Goal: Task Accomplishment & Management: Manage account settings

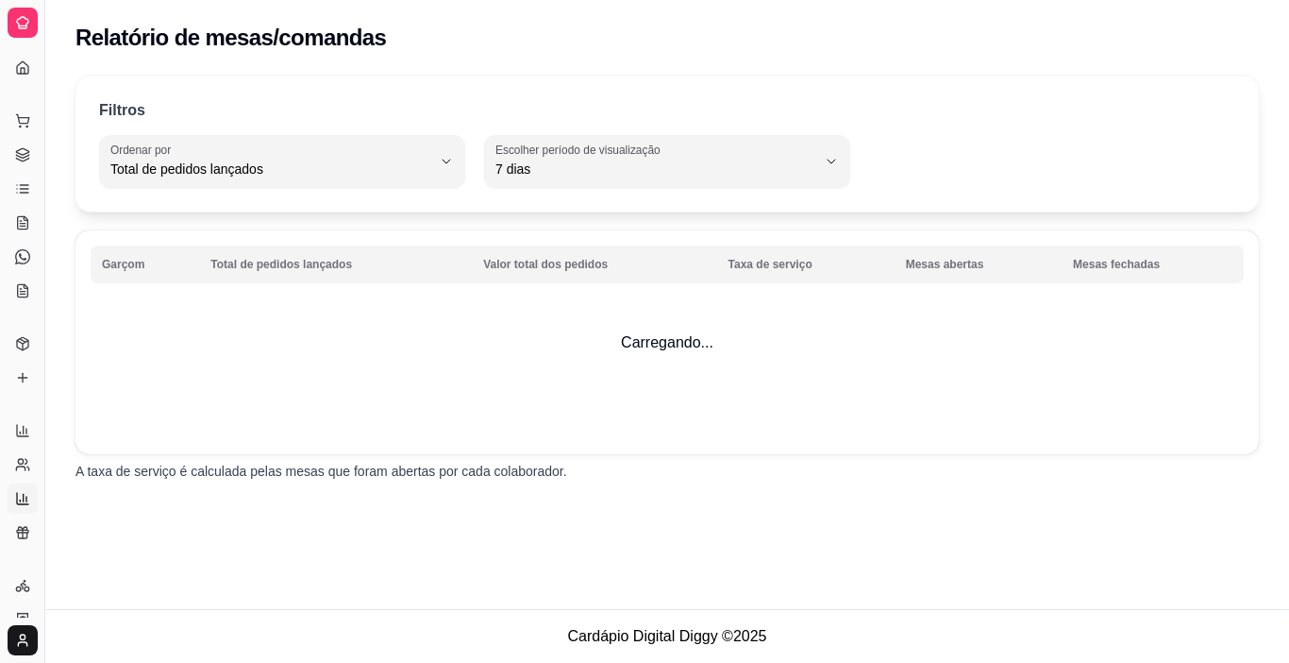
select select "TOTAL_OF_ORDERS"
select select "7"
click at [25, 418] on link "Relatórios de vendas" at bounding box center [23, 430] width 30 height 30
select select "ALL"
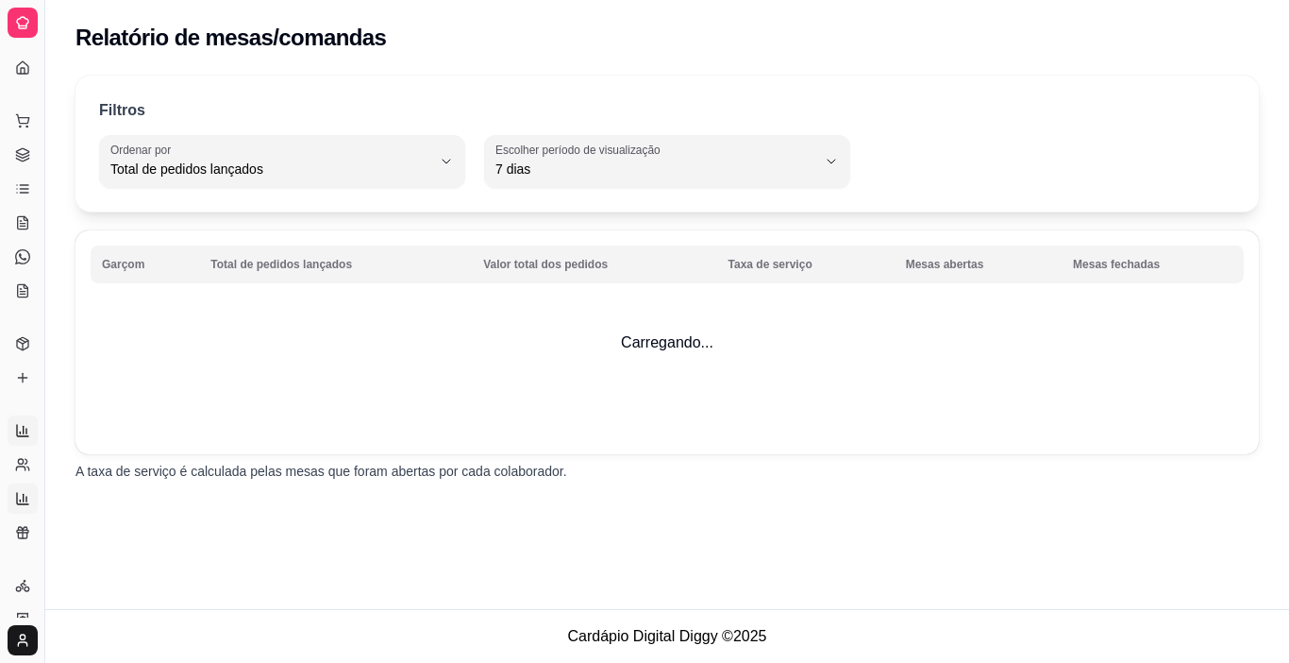
select select "0"
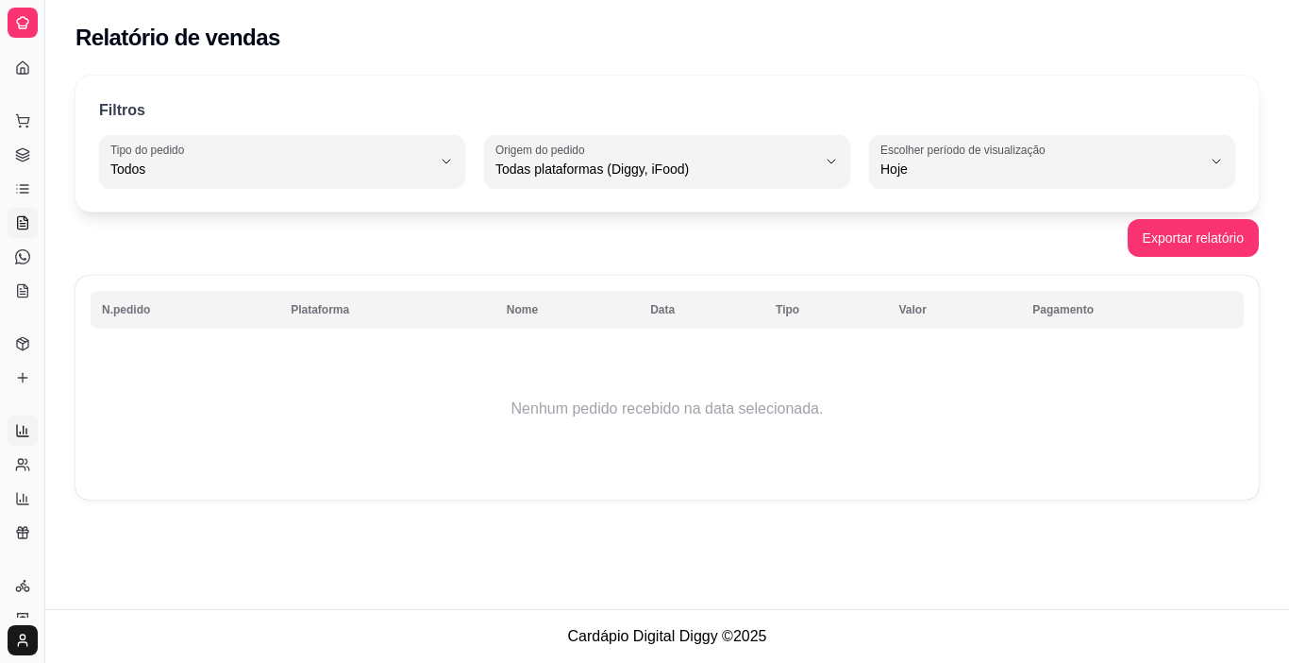
click at [19, 225] on icon at bounding box center [22, 222] width 15 height 15
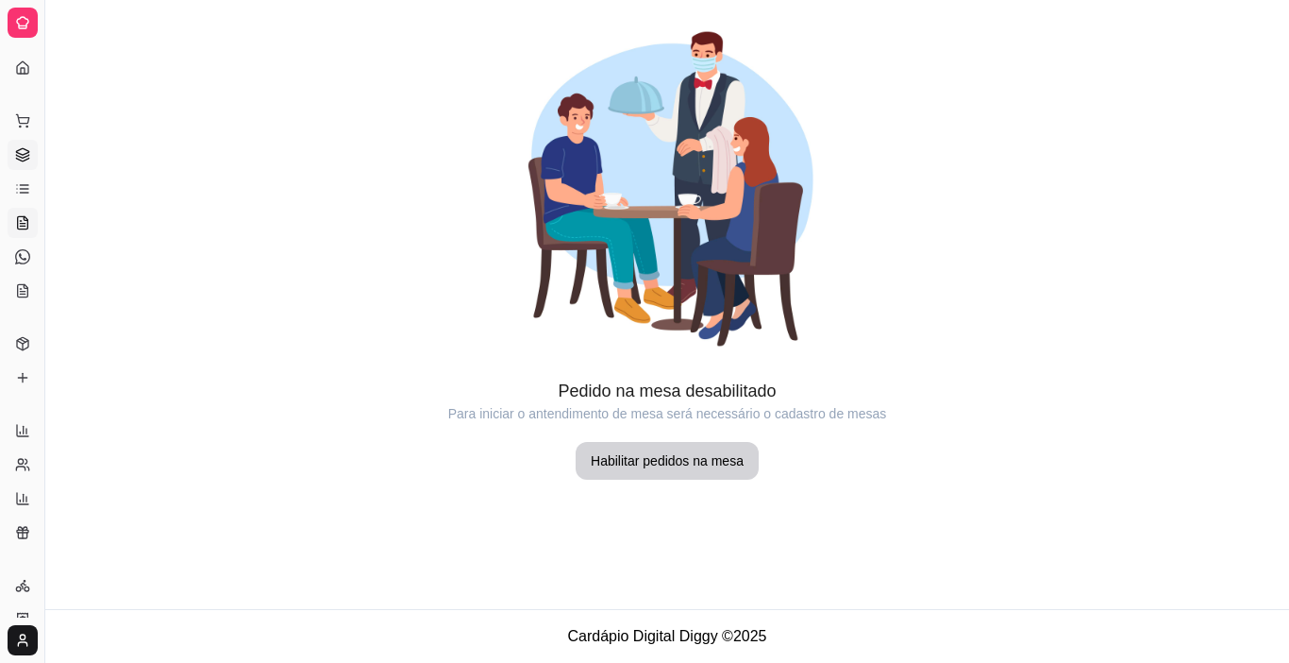
click at [17, 147] on icon at bounding box center [22, 154] width 15 height 15
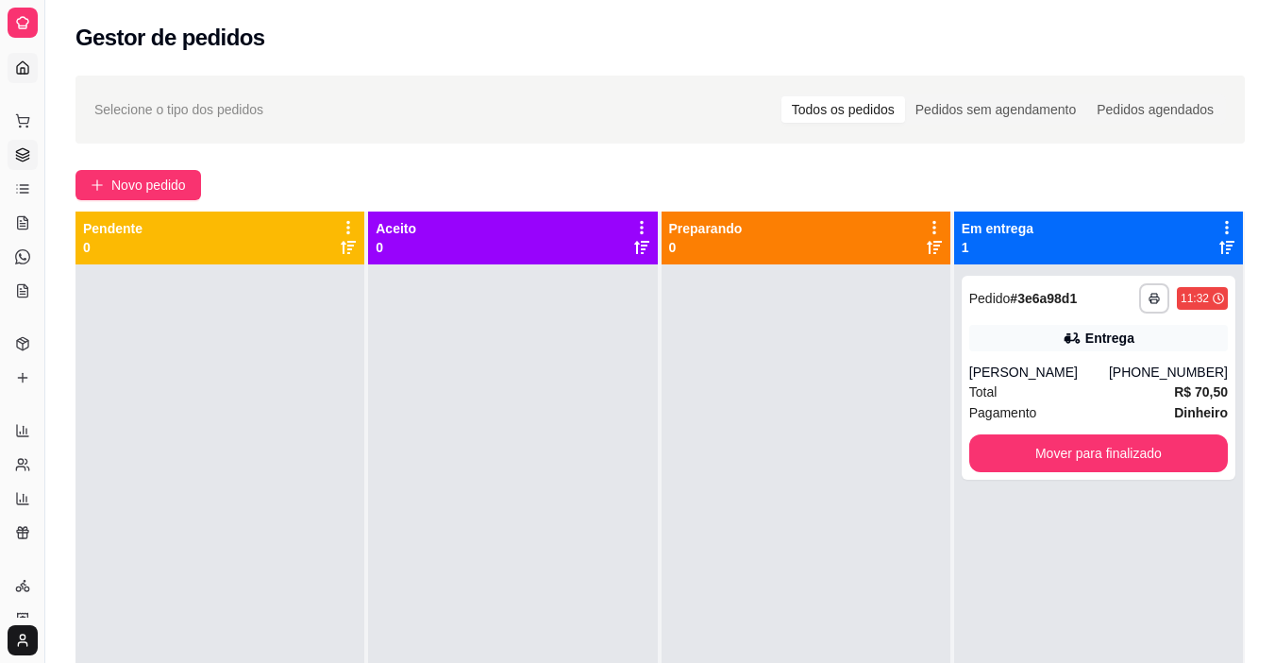
click at [24, 61] on icon at bounding box center [22, 67] width 11 height 12
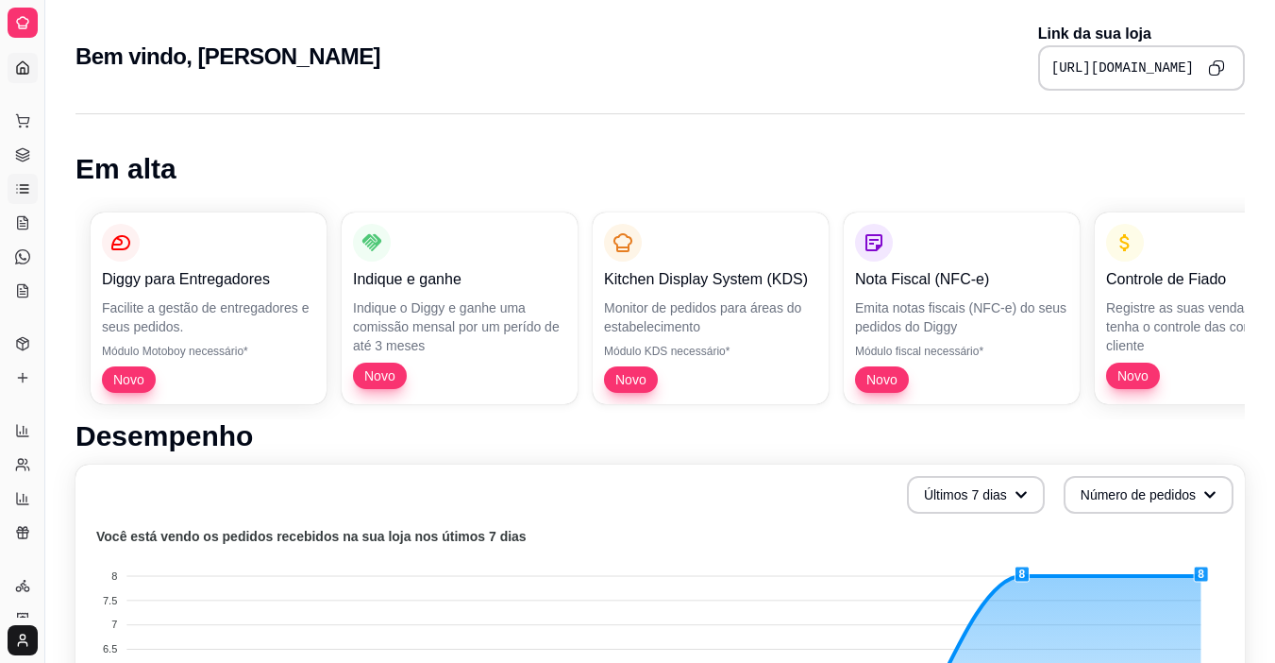
click at [16, 183] on icon at bounding box center [22, 188] width 15 height 15
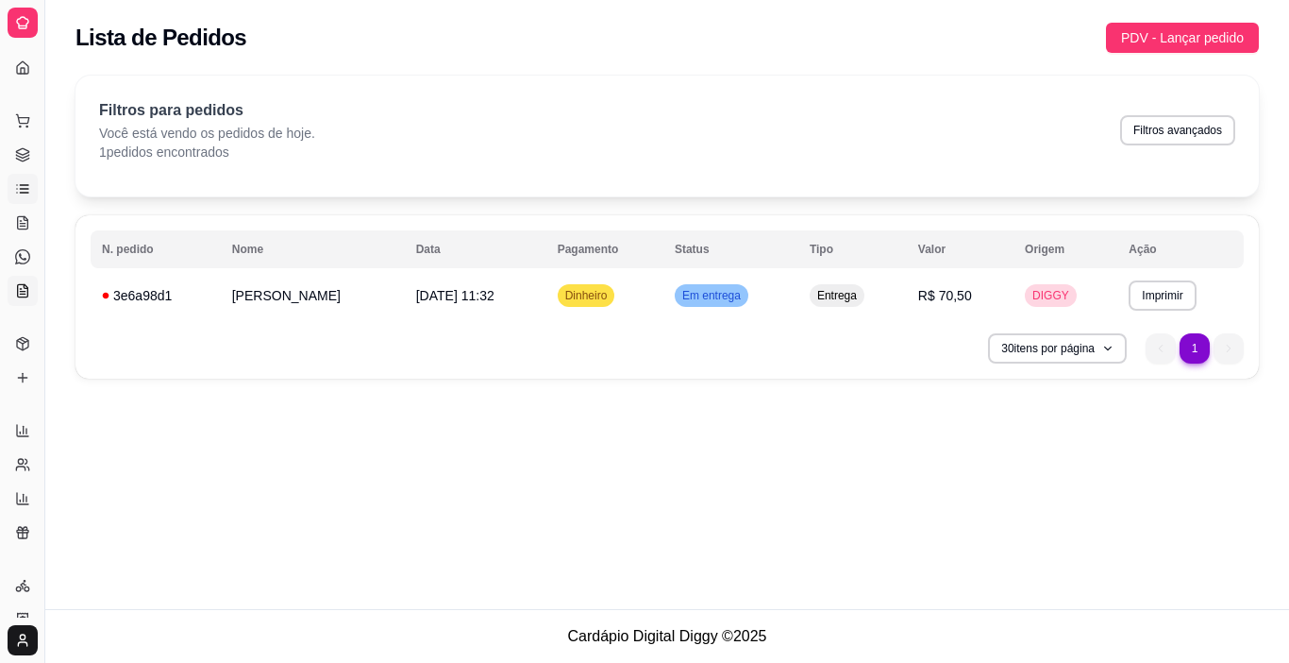
click at [24, 277] on link "KDS" at bounding box center [23, 291] width 30 height 30
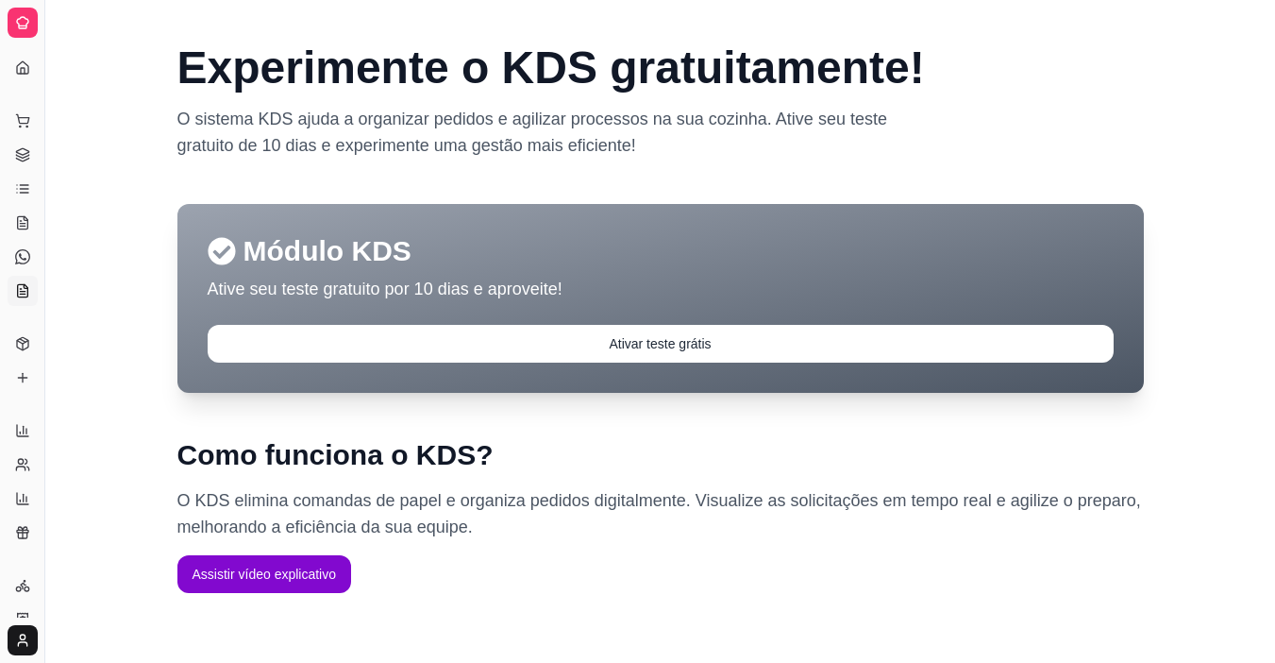
click at [24, 277] on link "KDS" at bounding box center [23, 291] width 30 height 30
click at [21, 369] on link "Complementos" at bounding box center [23, 377] width 30 height 30
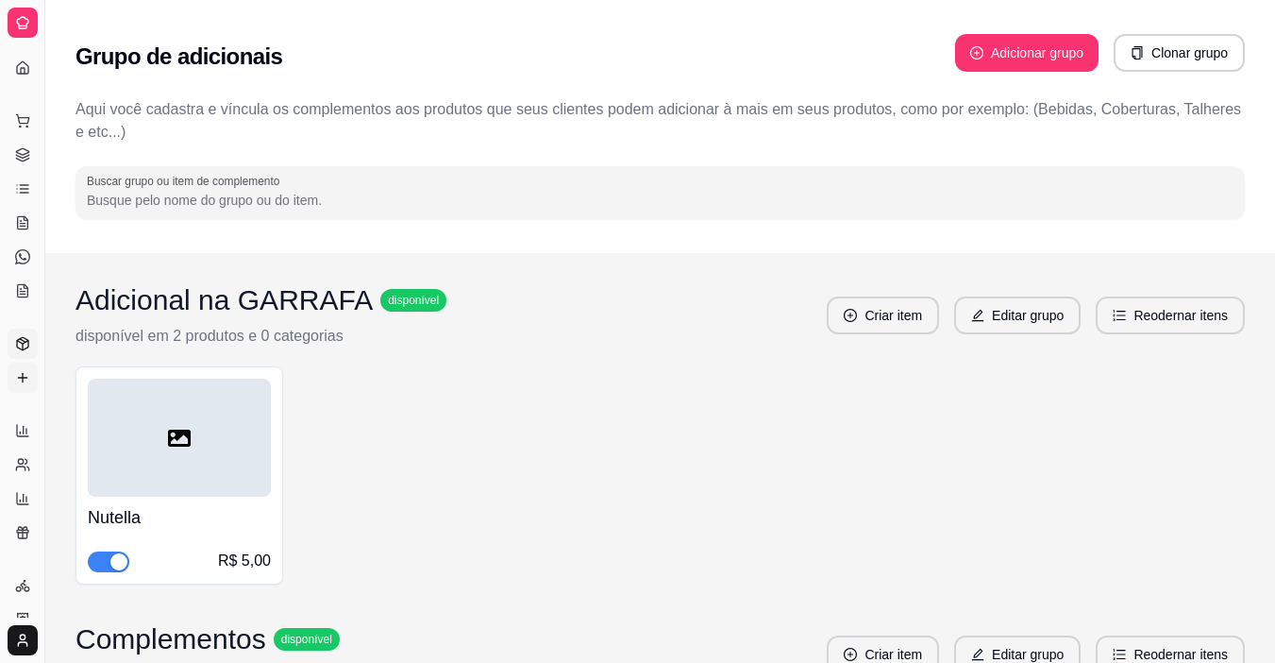
click at [21, 354] on link "Produtos" at bounding box center [23, 343] width 30 height 30
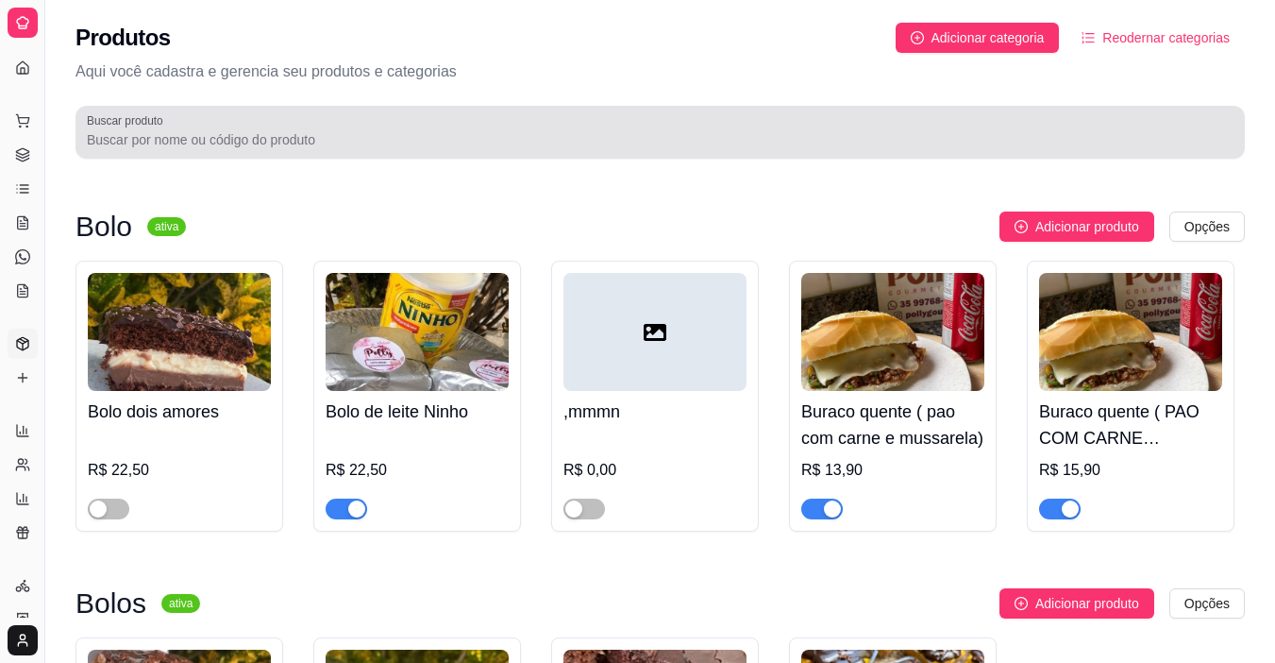
click at [1076, 126] on div at bounding box center [660, 132] width 1147 height 38
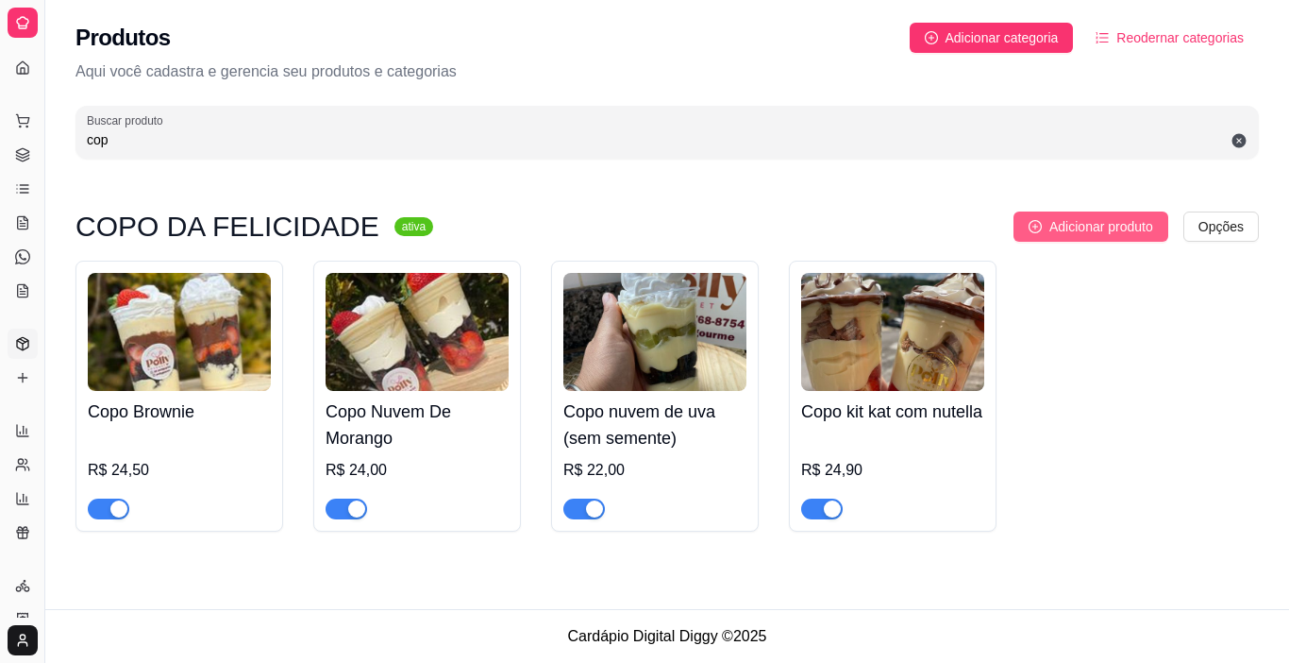
type input "cop"
click at [1135, 224] on span "Adicionar produto" at bounding box center [1102, 226] width 104 height 21
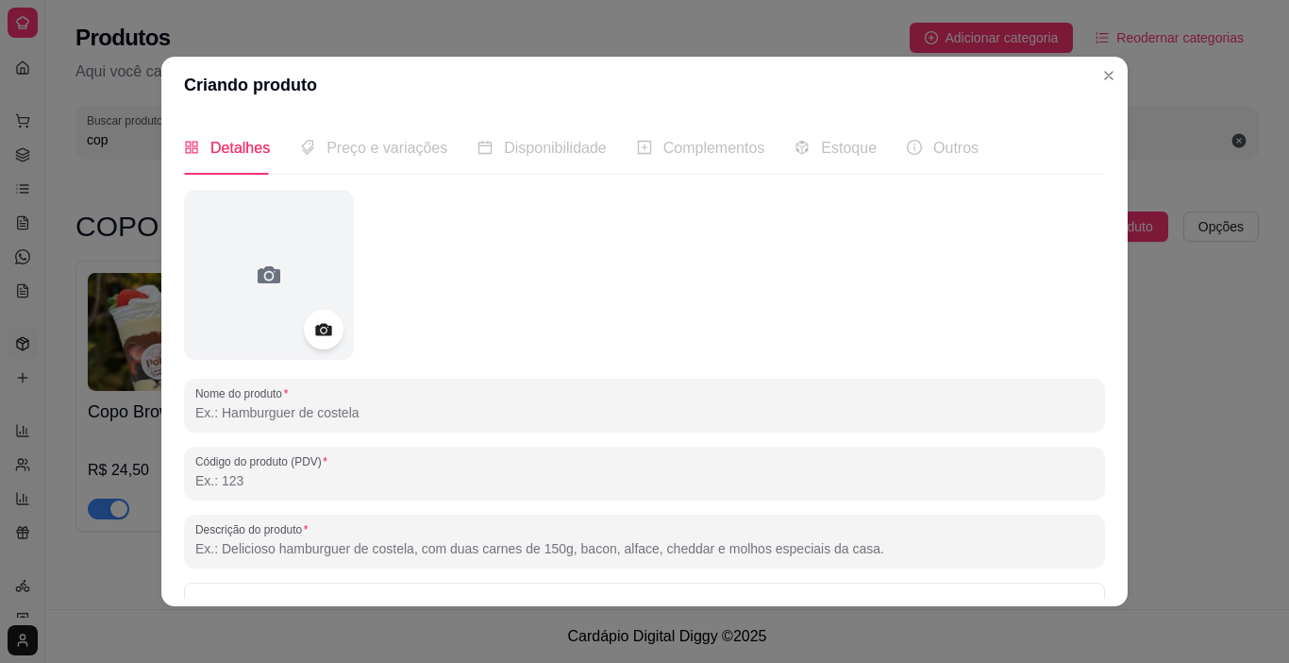
click at [333, 335] on div at bounding box center [324, 330] width 40 height 40
click at [321, 323] on icon at bounding box center [323, 330] width 22 height 22
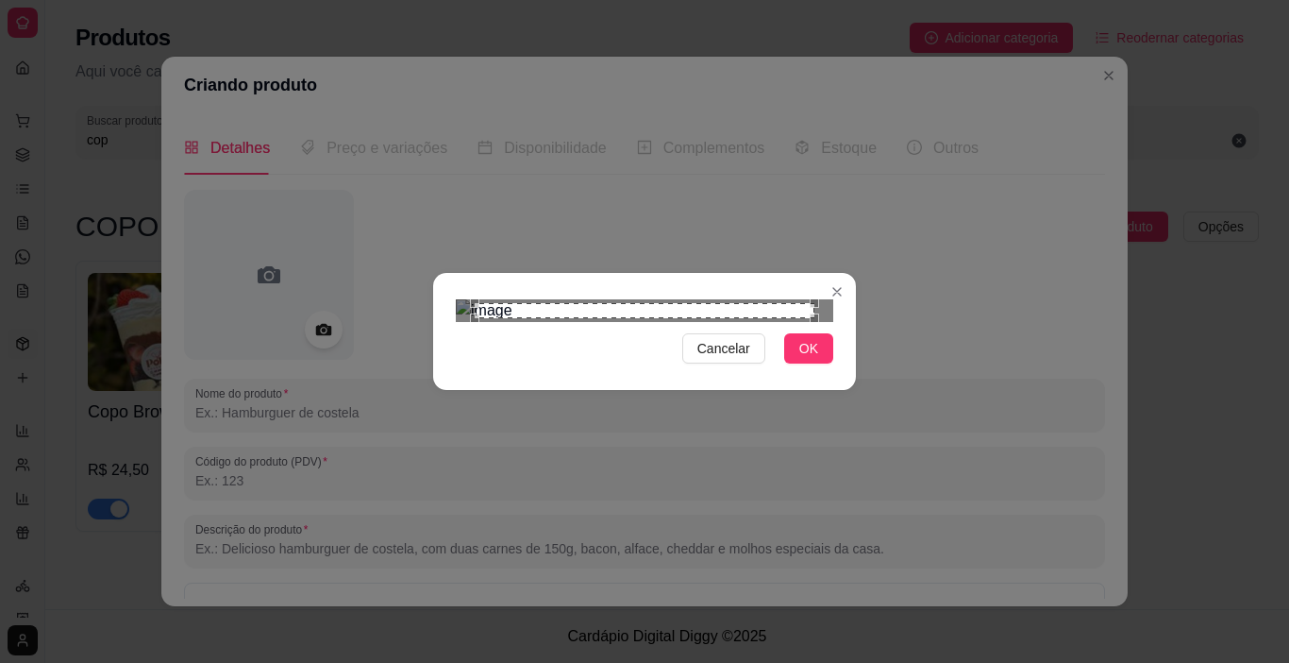
click at [550, 303] on div "Use the arrow keys to move the crop selection area" at bounding box center [645, 310] width 340 height 15
click at [550, 381] on div "Use the arrow keys to move the crop selection area" at bounding box center [645, 551] width 340 height 340
click at [624, 463] on div "Use the arrow keys to move the crop selection area" at bounding box center [664, 633] width 340 height 340
click at [547, 463] on div "Use the arrow keys to move the crop selection area" at bounding box center [664, 633] width 340 height 340
click at [538, 431] on div "Use the arrow keys to move the crop selection area" at bounding box center [654, 601] width 340 height 340
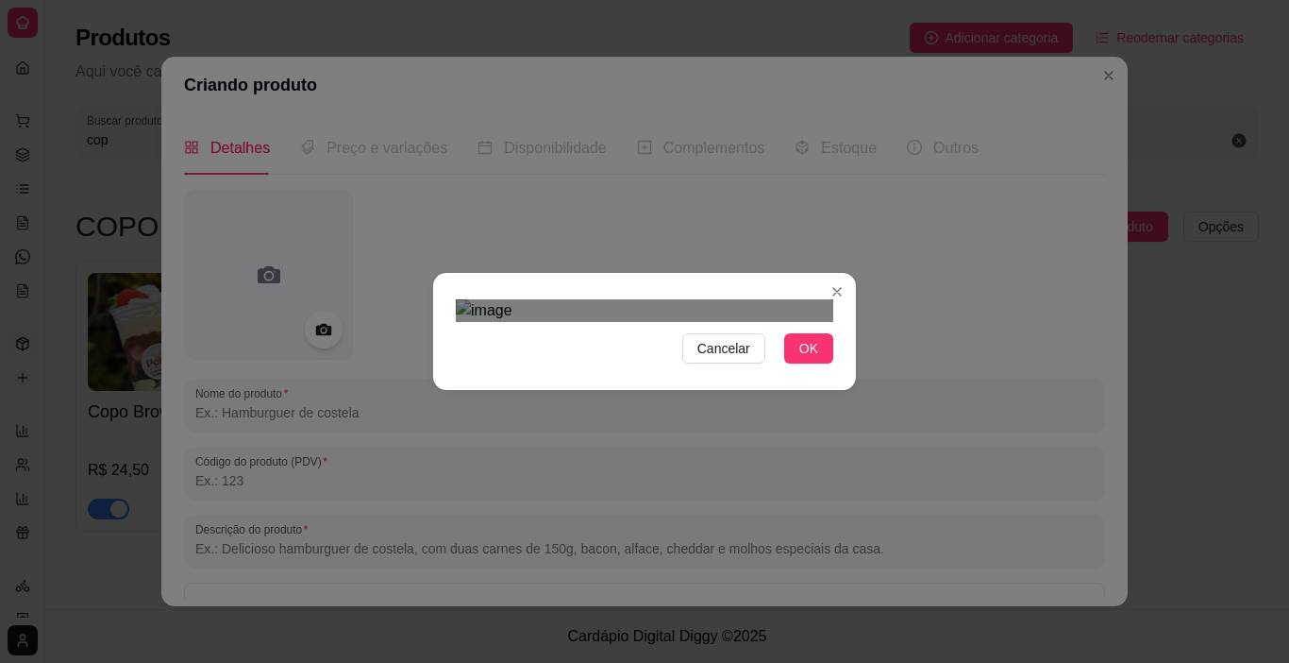
click at [538, 433] on div "Use the arrow keys to move the crop selection area" at bounding box center [654, 603] width 340 height 340
click at [814, 363] on button "OK" at bounding box center [808, 348] width 49 height 30
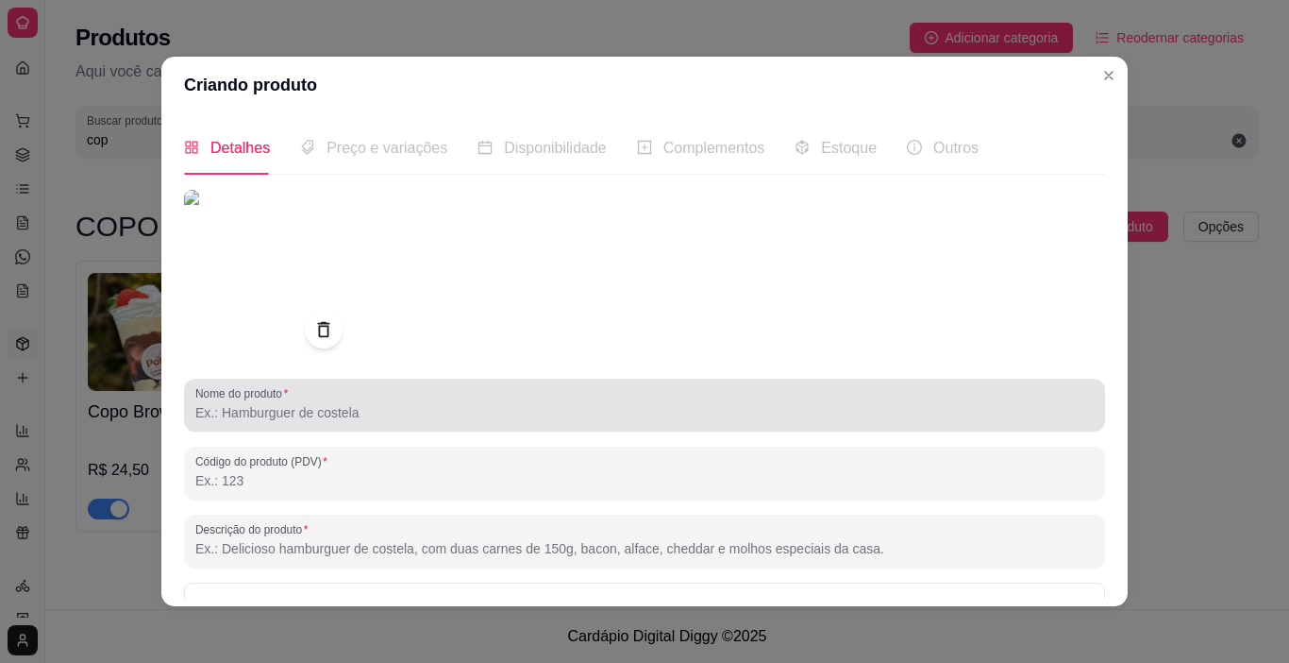
click at [501, 401] on div at bounding box center [644, 405] width 899 height 38
click at [501, 398] on div at bounding box center [644, 405] width 899 height 38
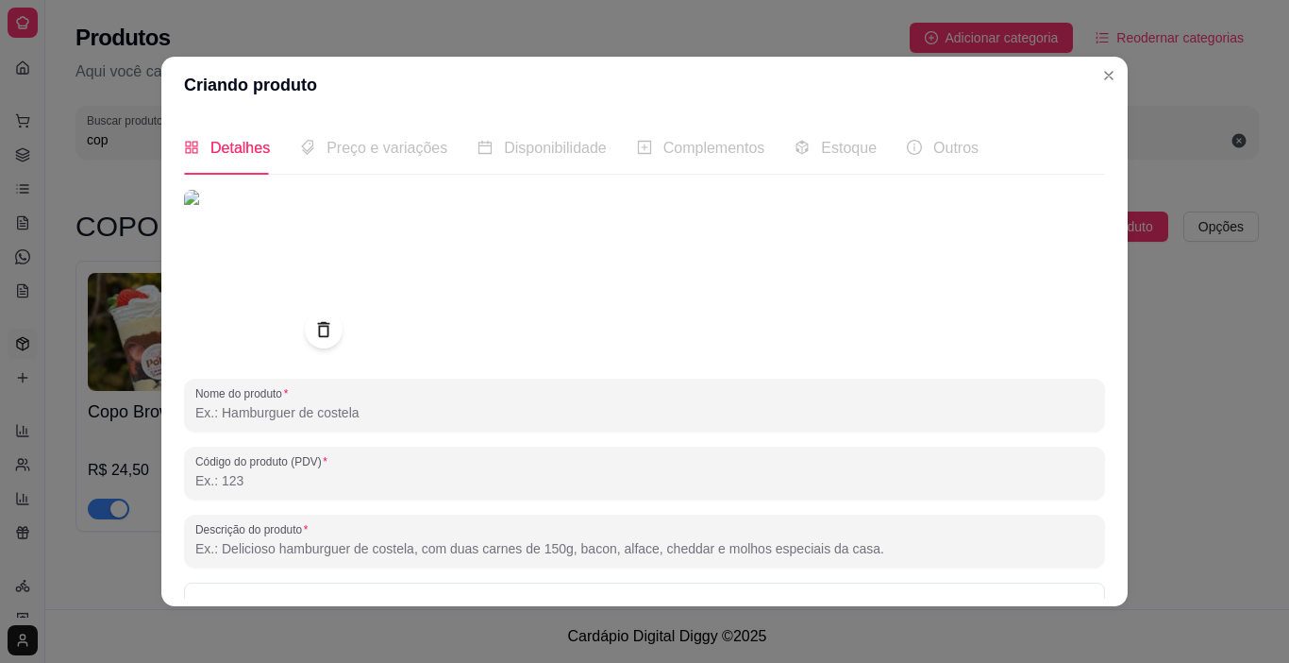
type input "c"
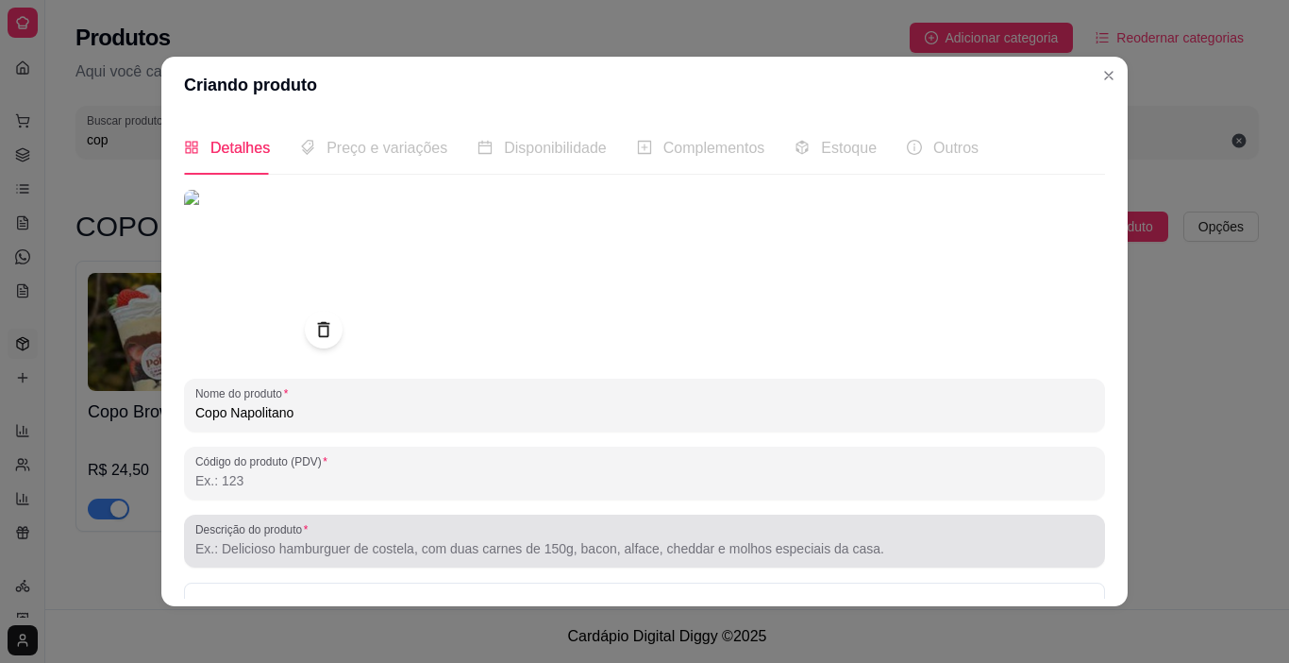
type input "Copo Napolitano"
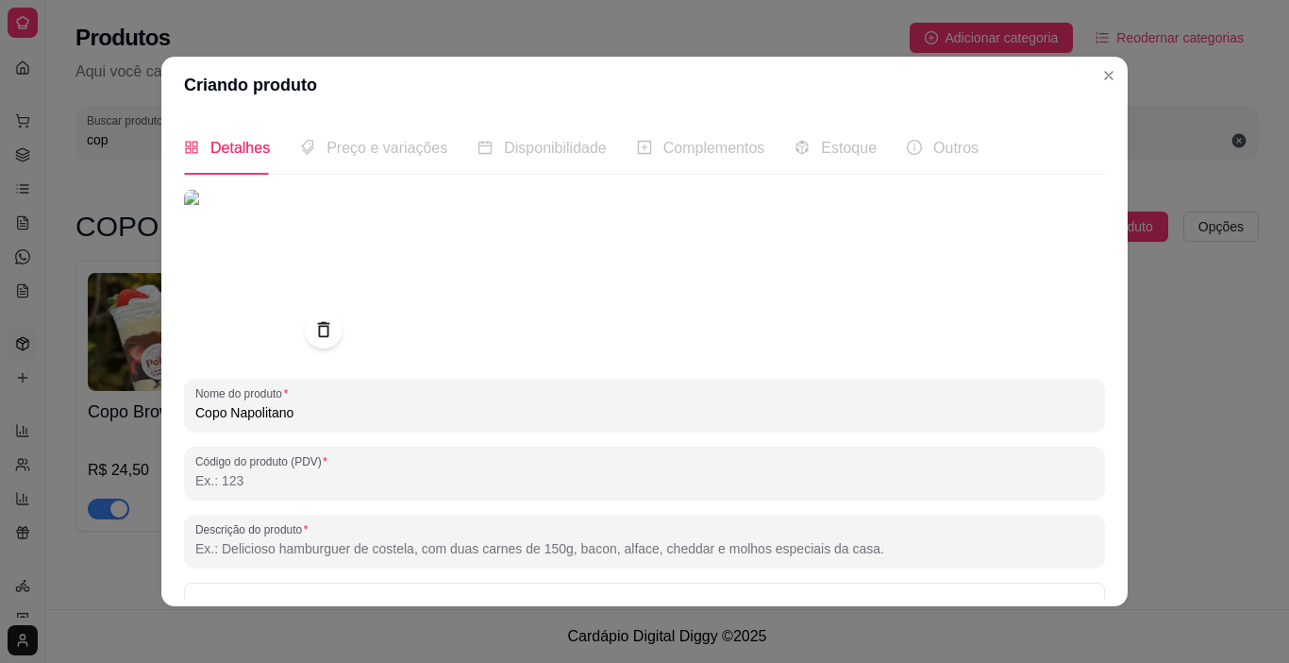
click at [589, 550] on input "Descrição do produto" at bounding box center [644, 548] width 899 height 19
click at [263, 548] on input "Copo de 250ml recheado com creme ninho, creme de morango e morangos frescos" at bounding box center [644, 548] width 899 height 19
type input "Copo de 250 ml recheado com creme ninho, creme de morango e morangos frescos"
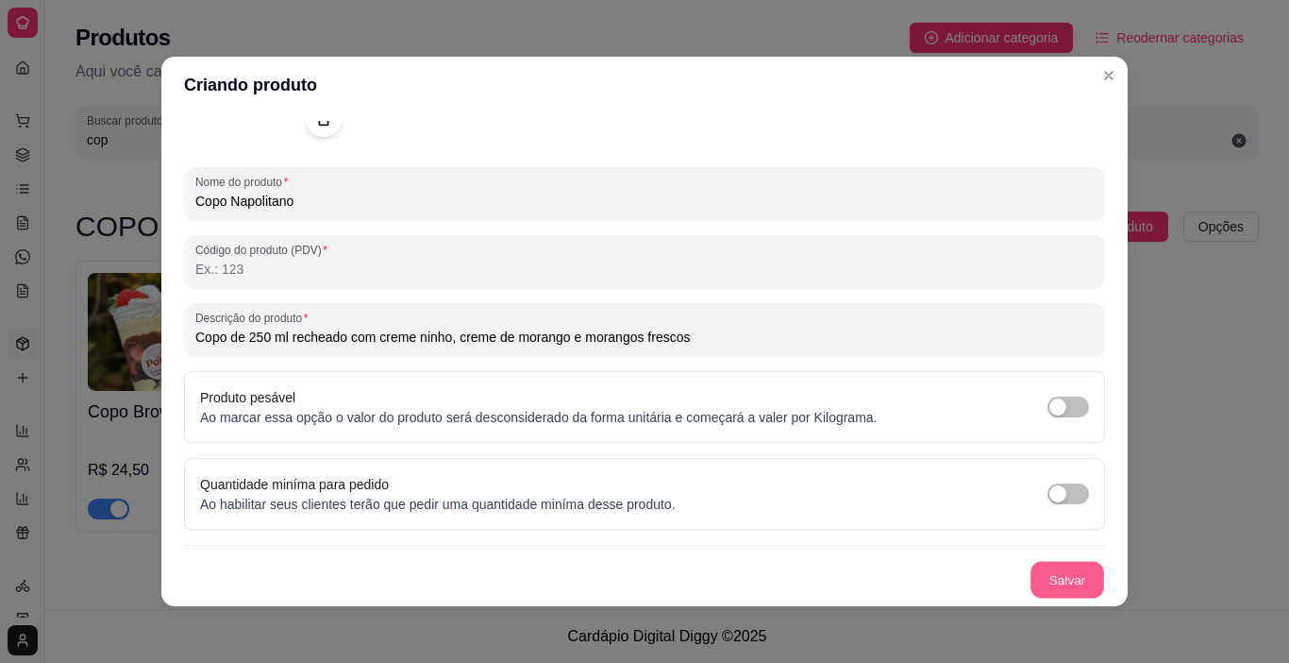
click at [1042, 585] on button "Salvar" at bounding box center [1068, 580] width 74 height 37
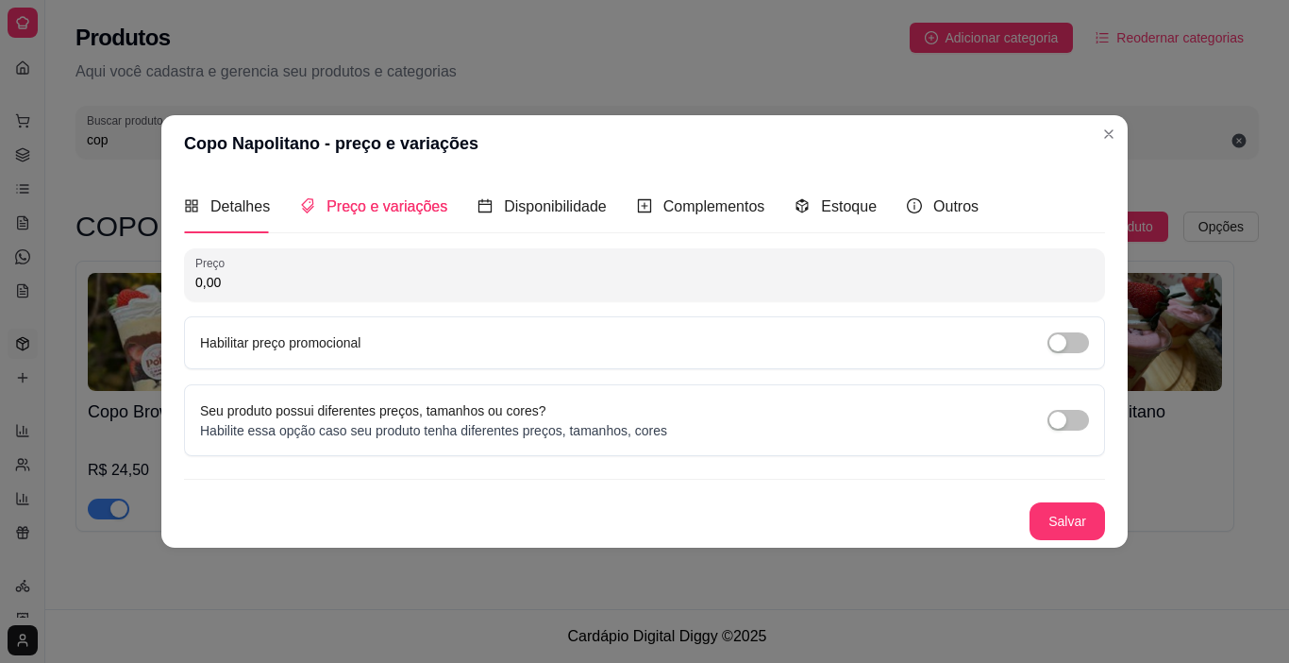
scroll to position [0, 0]
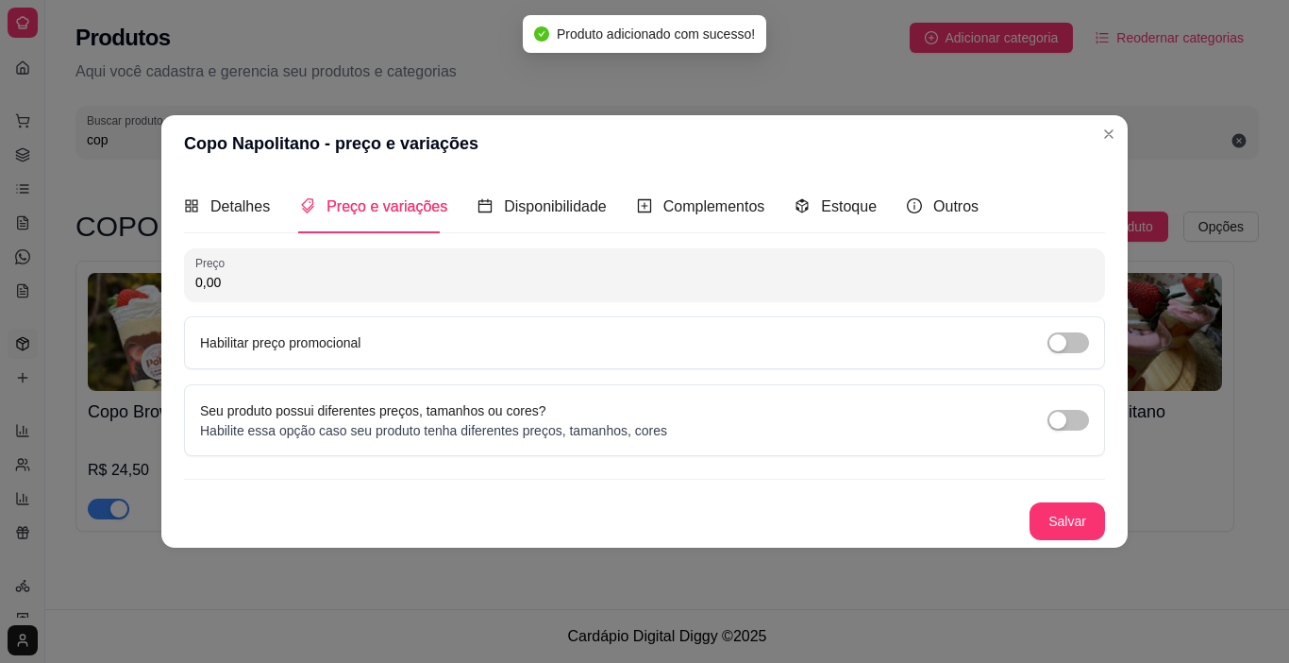
click at [589, 291] on input "0,00" at bounding box center [644, 282] width 899 height 19
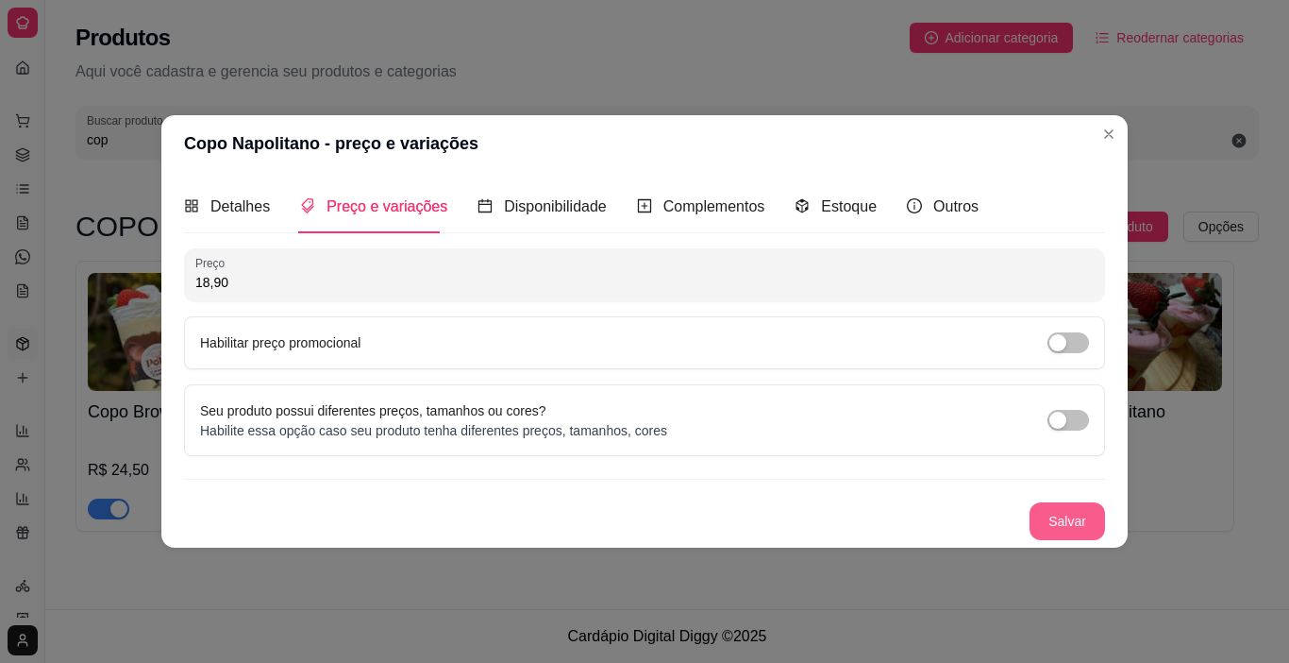
type input "18,90"
click at [1066, 517] on button "Salvar" at bounding box center [1068, 521] width 74 height 37
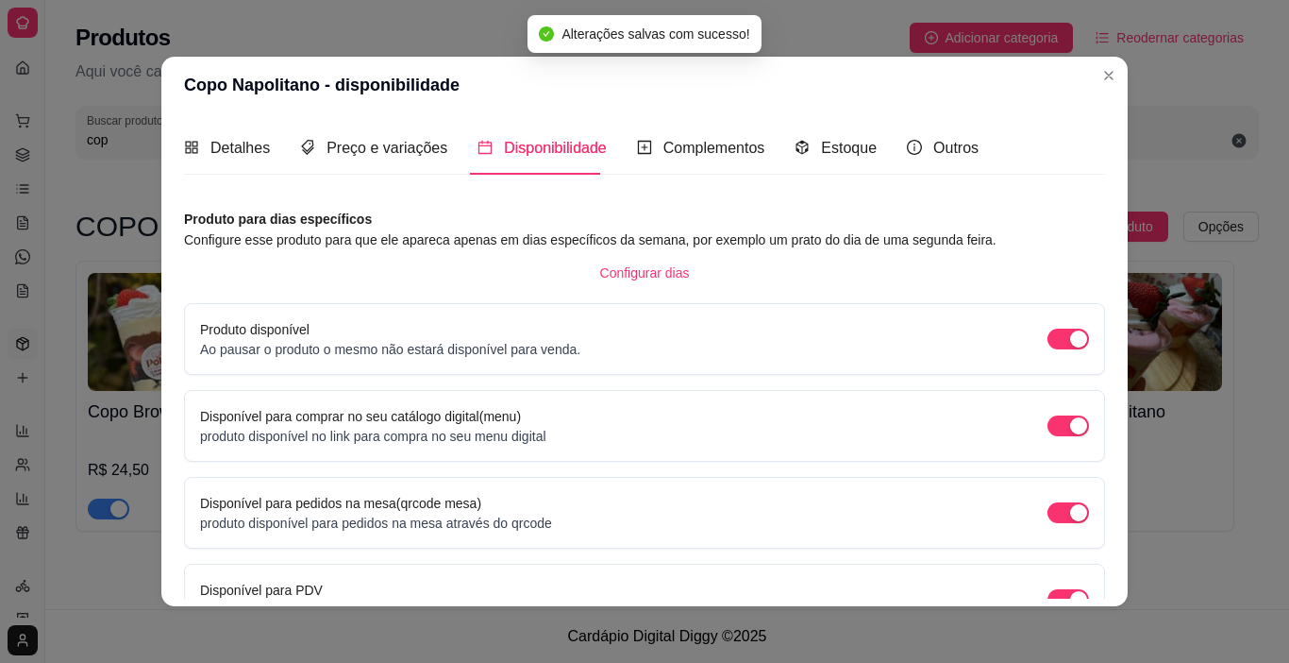
scroll to position [113, 0]
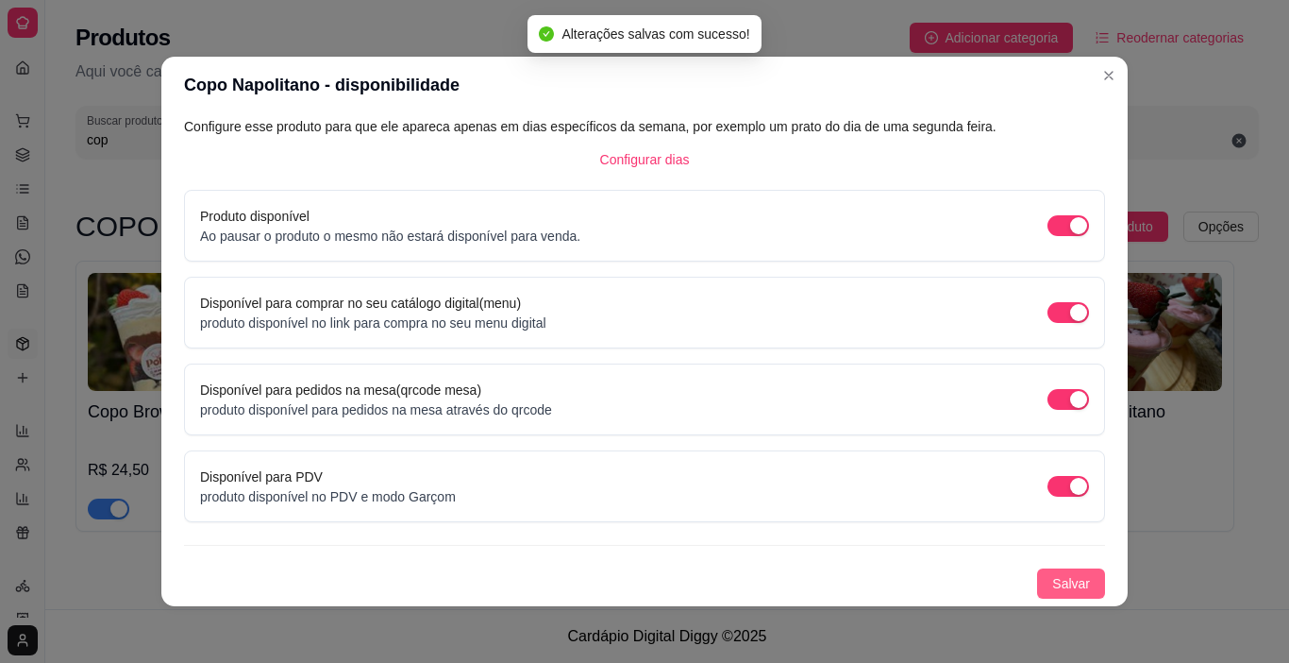
click at [1066, 575] on span "Salvar" at bounding box center [1071, 583] width 38 height 21
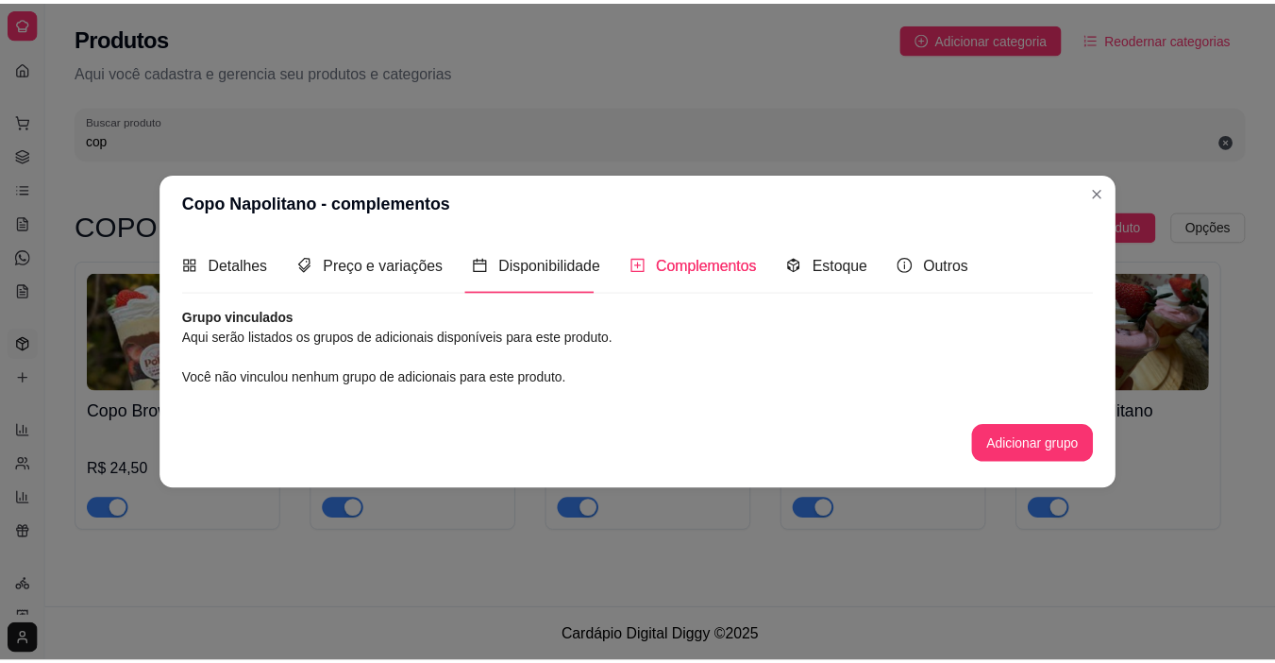
scroll to position [0, 0]
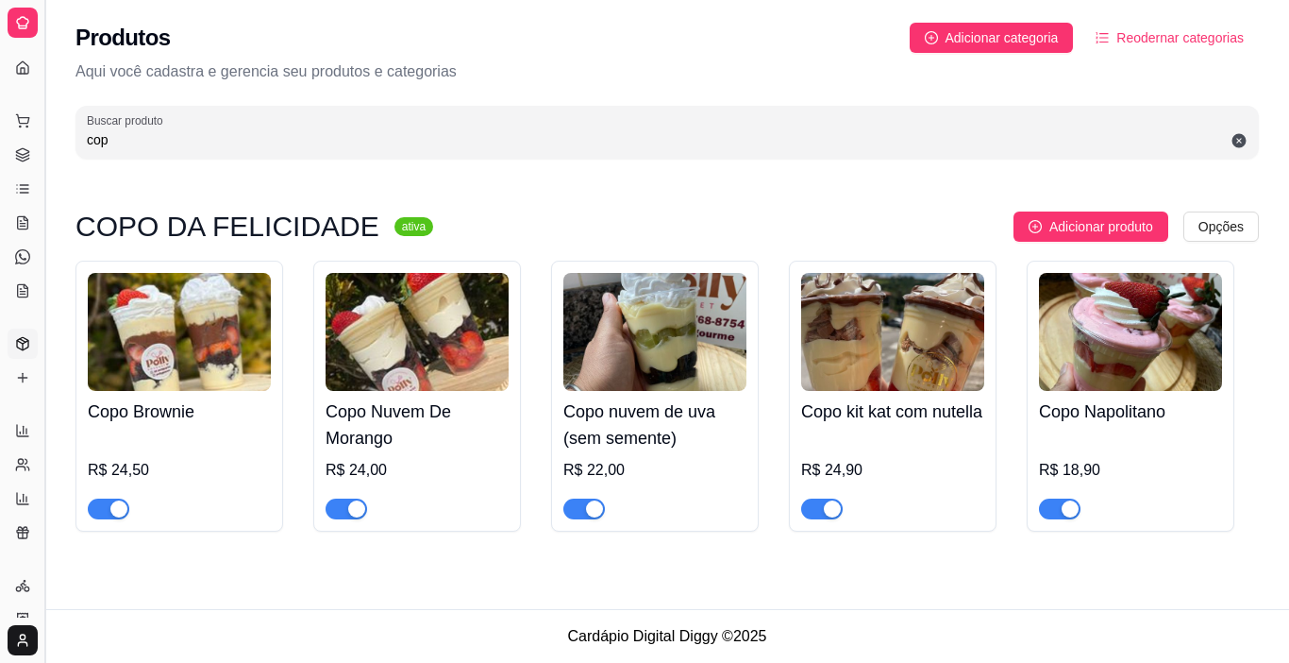
click at [43, 325] on button "Toggle Sidebar" at bounding box center [44, 331] width 15 height 663
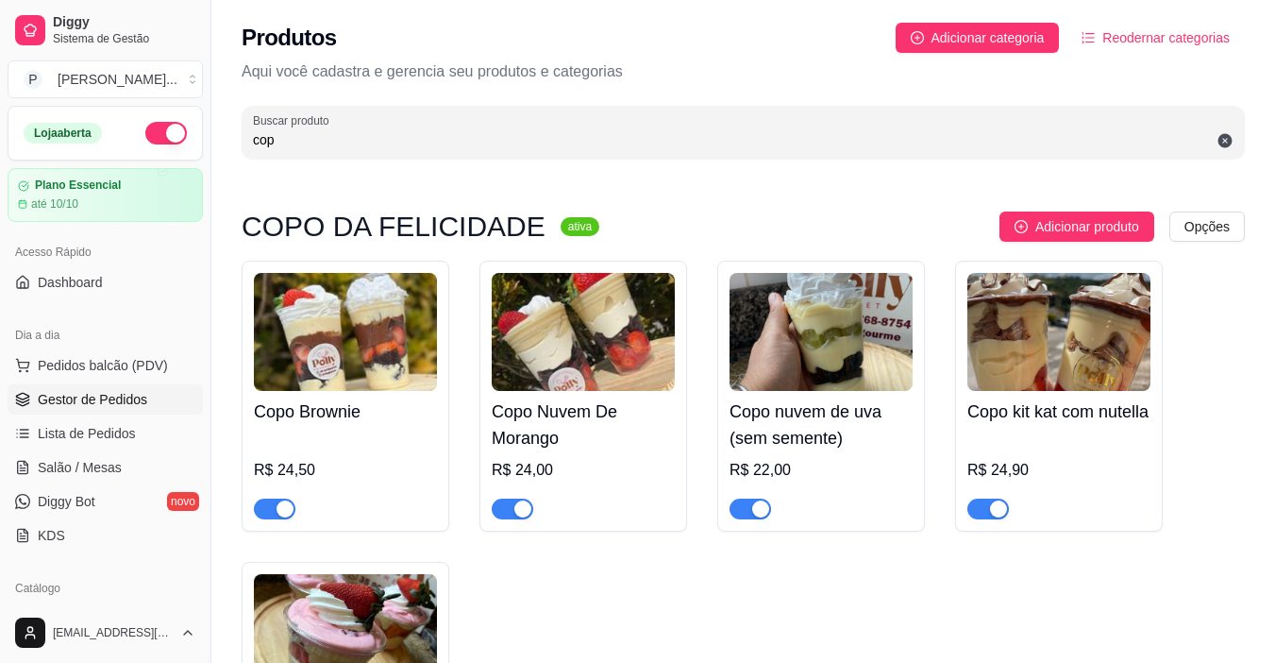
click at [120, 395] on span "Gestor de Pedidos" at bounding box center [92, 399] width 109 height 19
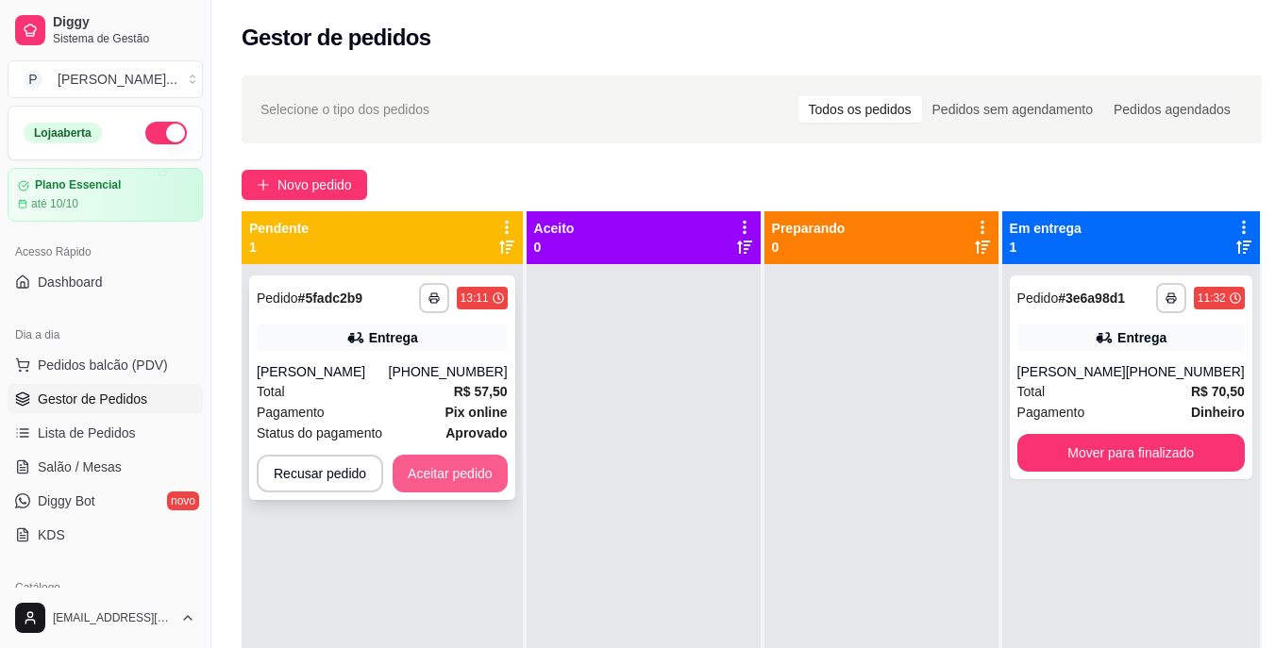
click at [467, 464] on button "Aceitar pedido" at bounding box center [450, 474] width 115 height 38
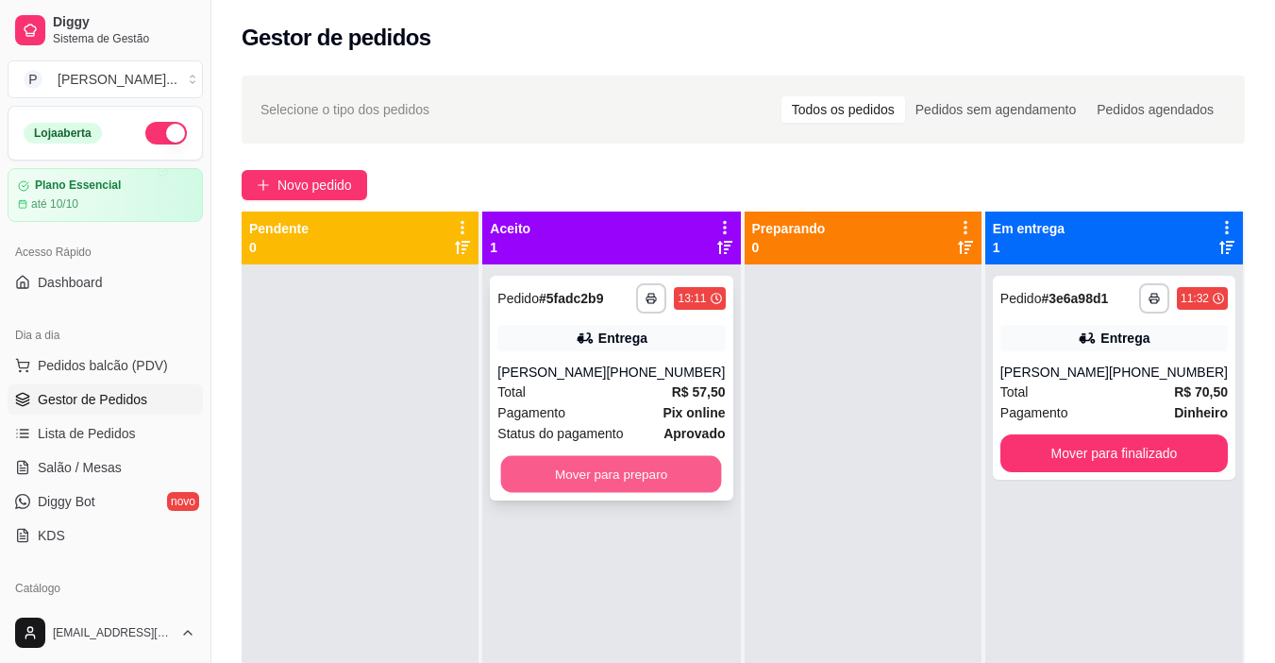
click at [592, 466] on button "Mover para preparo" at bounding box center [611, 474] width 221 height 37
drag, startPoint x: 592, startPoint y: 466, endPoint x: 376, endPoint y: 563, distance: 236.6
click at [376, 563] on div at bounding box center [360, 595] width 237 height 663
click at [558, 463] on button "Mover para preparo" at bounding box center [610, 474] width 227 height 38
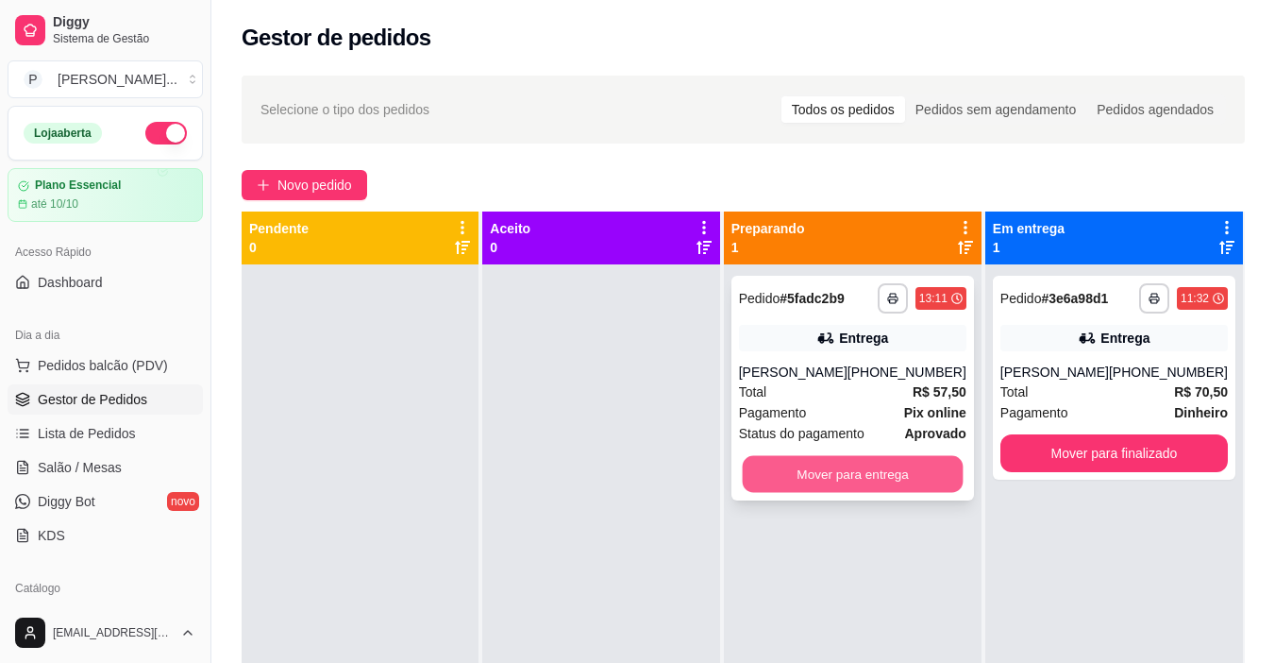
click at [907, 480] on button "Mover para entrega" at bounding box center [852, 474] width 221 height 37
